Goal: Navigation & Orientation: Find specific page/section

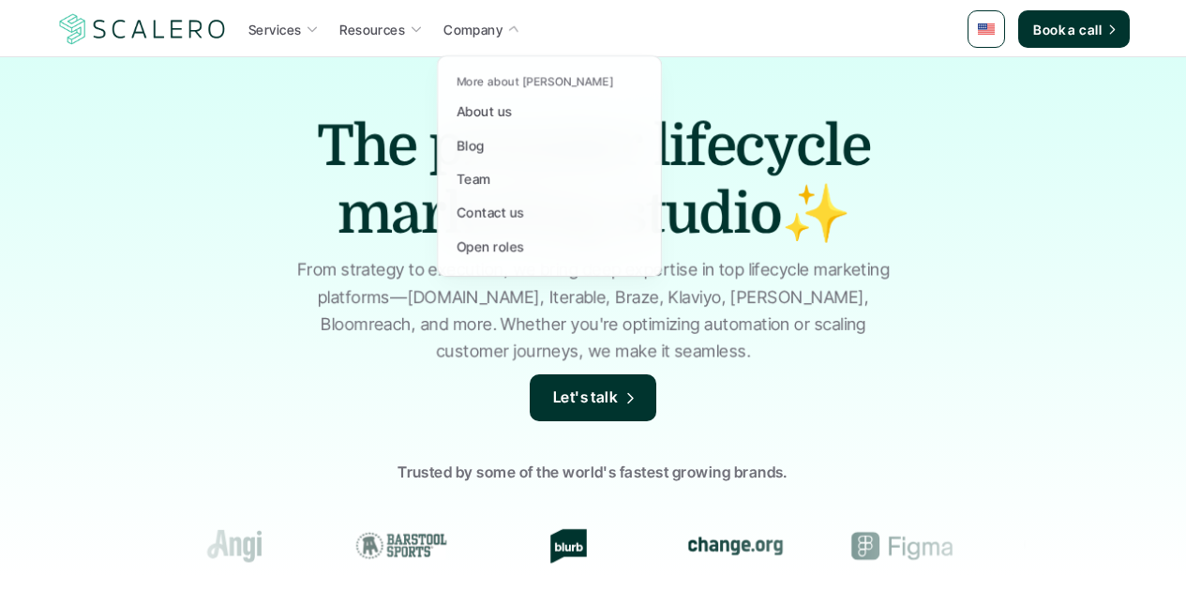
click at [473, 25] on p "Company" at bounding box center [472, 30] width 59 height 20
click at [499, 244] on p "Open roles" at bounding box center [490, 246] width 67 height 20
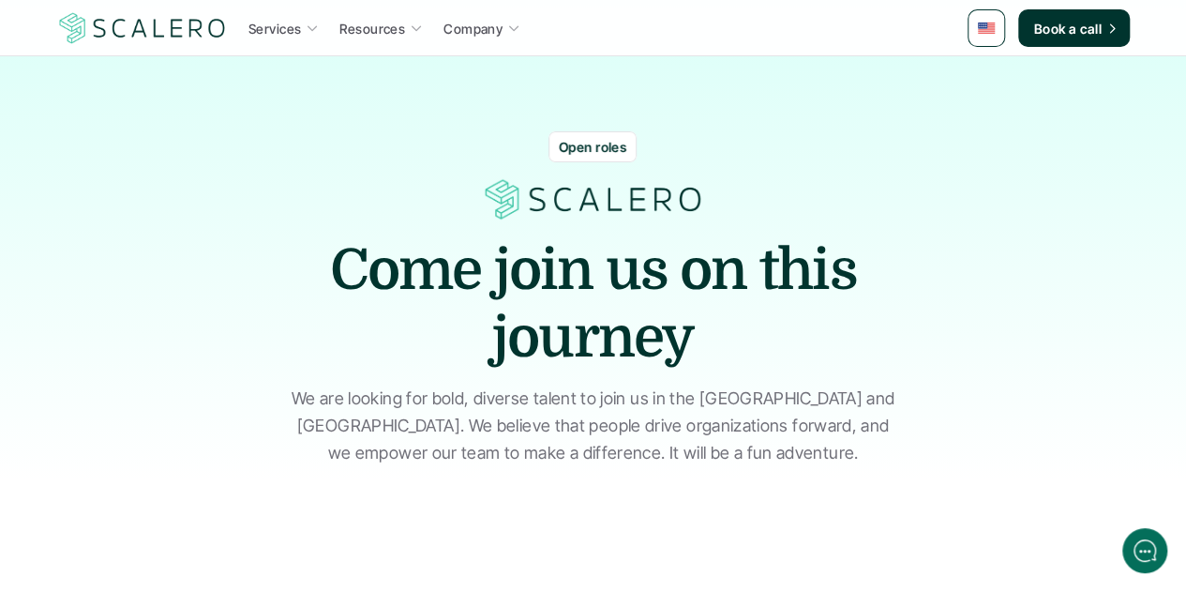
click at [601, 150] on p "Open roles" at bounding box center [592, 147] width 67 height 20
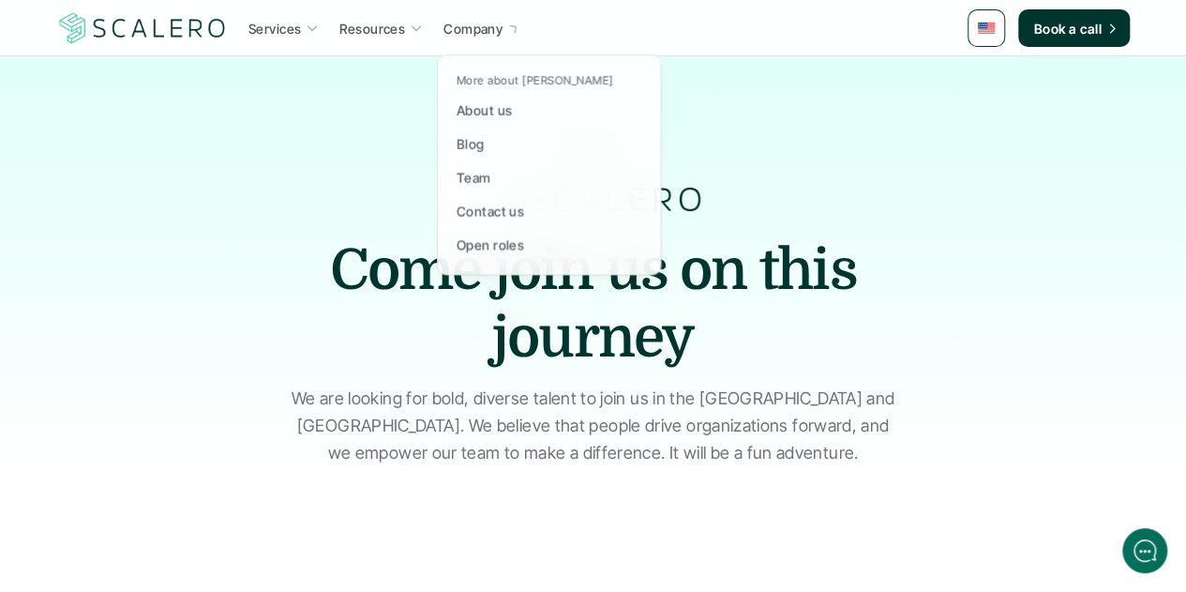
click at [494, 29] on p "Company" at bounding box center [472, 29] width 59 height 20
click at [482, 170] on p "Team" at bounding box center [474, 178] width 35 height 20
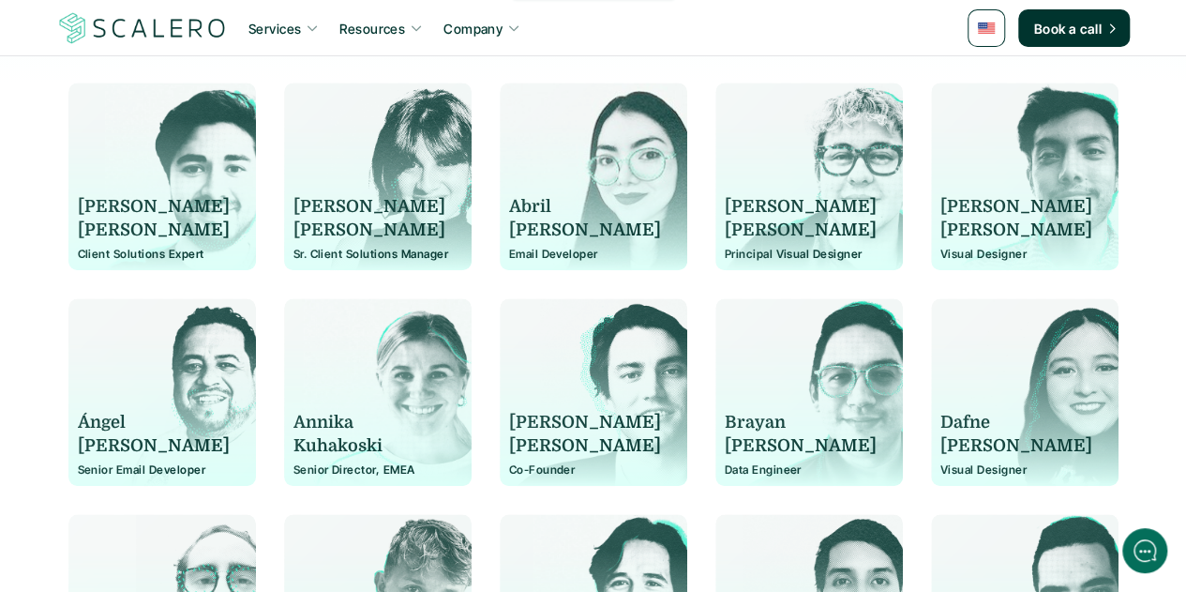
scroll to position [264, 0]
